Goal: Information Seeking & Learning: Learn about a topic

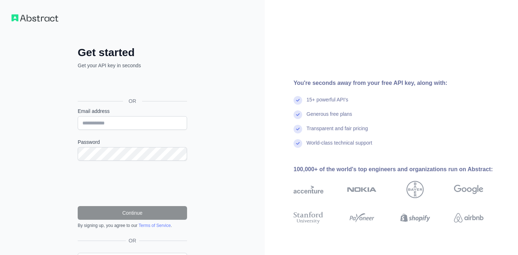
click at [151, 79] on div "Войти с аккаунтом Google (откроется в новой вкладке)" at bounding box center [132, 85] width 108 height 16
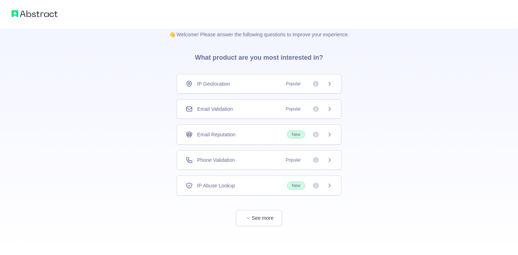
scroll to position [9, 0]
click at [254, 205] on span "See more" at bounding box center [259, 211] width 165 height 31
click at [259, 218] on button "See more" at bounding box center [259, 218] width 46 height 16
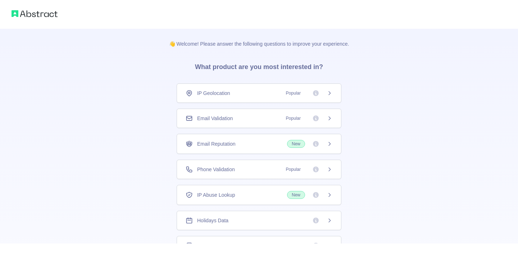
scroll to position [0, 0]
click at [241, 171] on div "Phone Validation Popular" at bounding box center [259, 169] width 147 height 7
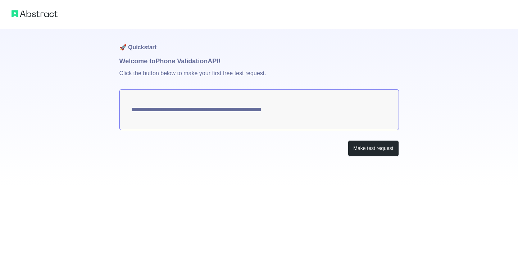
click at [270, 117] on textarea "**********" at bounding box center [259, 109] width 280 height 41
click at [300, 113] on textarea "**********" at bounding box center [259, 109] width 280 height 41
click at [359, 148] on button "Make test request" at bounding box center [373, 148] width 51 height 16
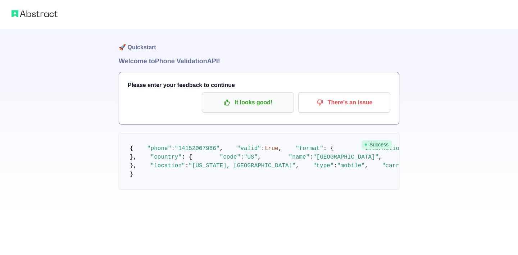
click at [249, 103] on p "It looks good!" at bounding box center [247, 102] width 81 height 12
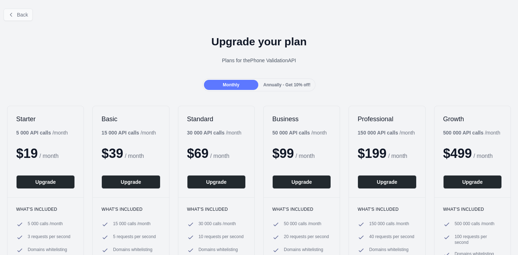
click at [28, 15] on span "Back" at bounding box center [22, 15] width 11 height 6
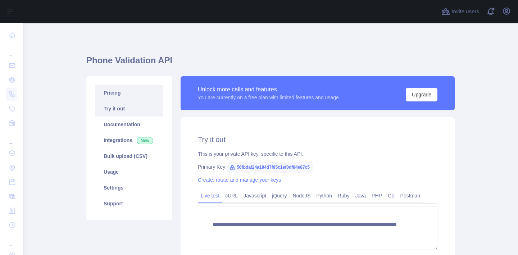
click at [121, 96] on link "Pricing" at bounding box center [129, 93] width 68 height 16
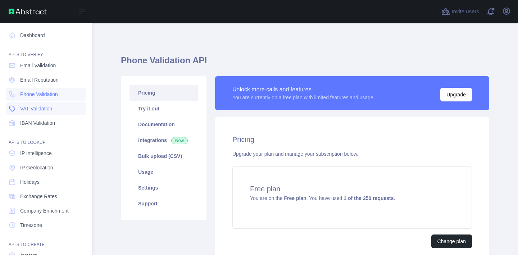
click at [51, 110] on span "VAT Validation" at bounding box center [36, 108] width 32 height 7
